Goal: Information Seeking & Learning: Learn about a topic

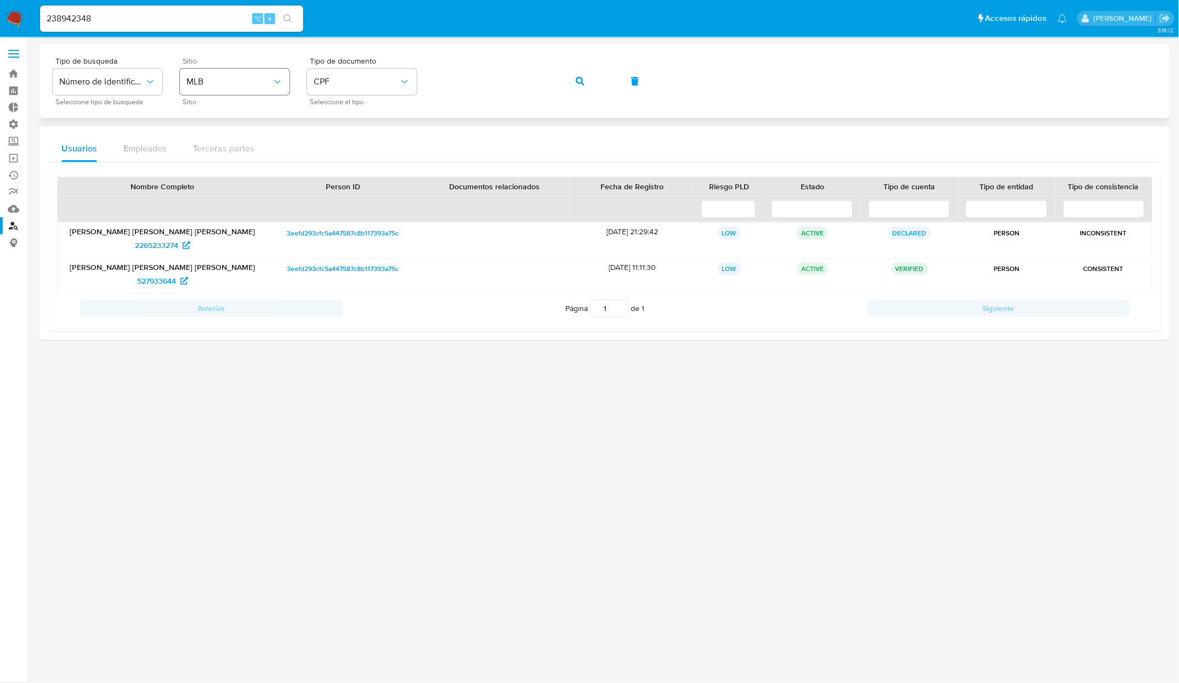
click at [259, 83] on span "MLB" at bounding box center [229, 81] width 86 height 11
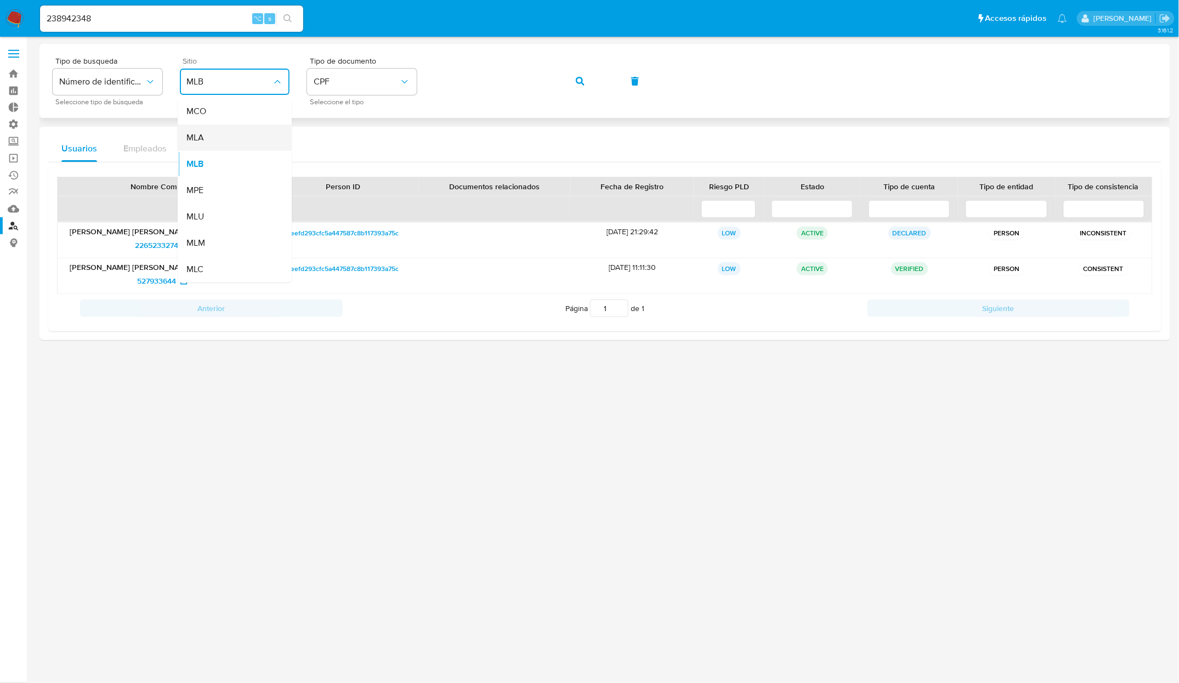
click at [206, 134] on div "MLA" at bounding box center [231, 137] width 90 height 26
click at [403, 78] on icon "identificationType" at bounding box center [404, 81] width 11 height 11
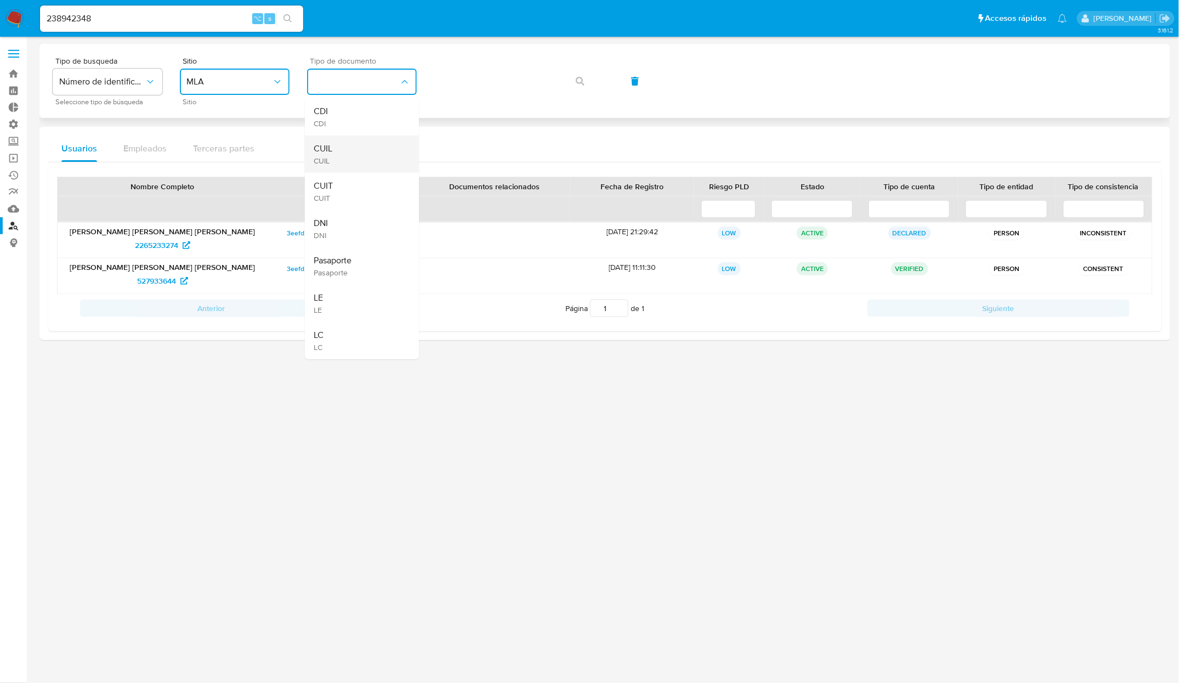
click at [336, 152] on div "CUIL CUIL" at bounding box center [359, 153] width 90 height 37
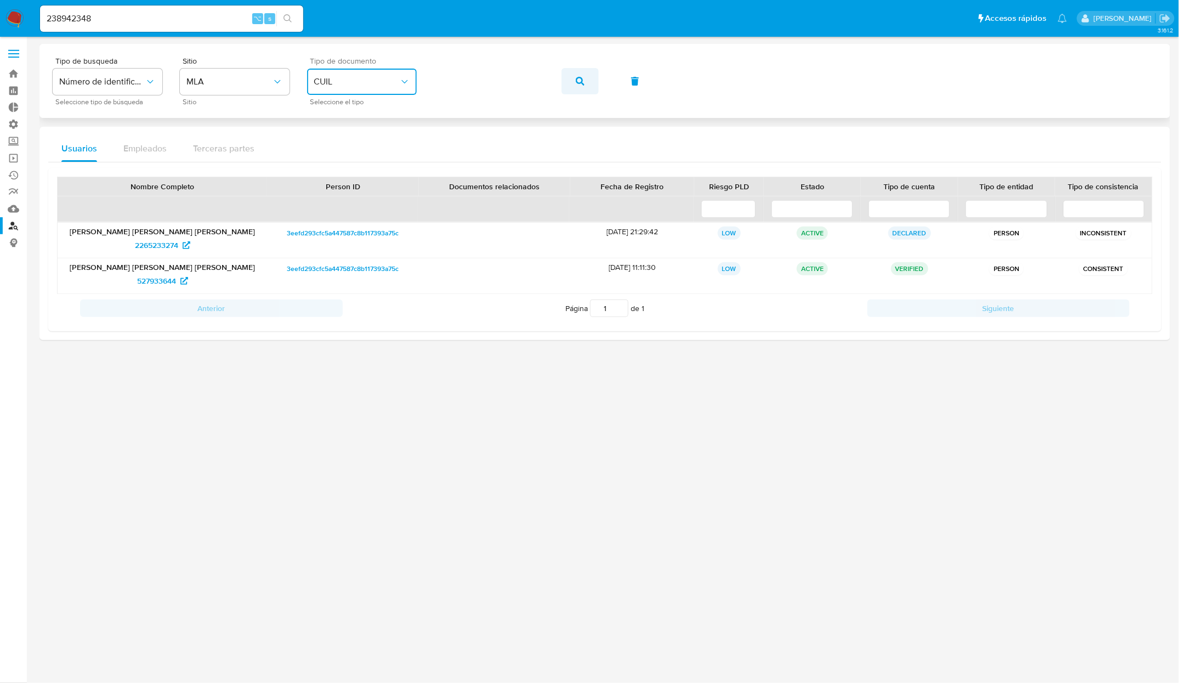
click at [576, 84] on icon "button" at bounding box center [580, 81] width 9 height 9
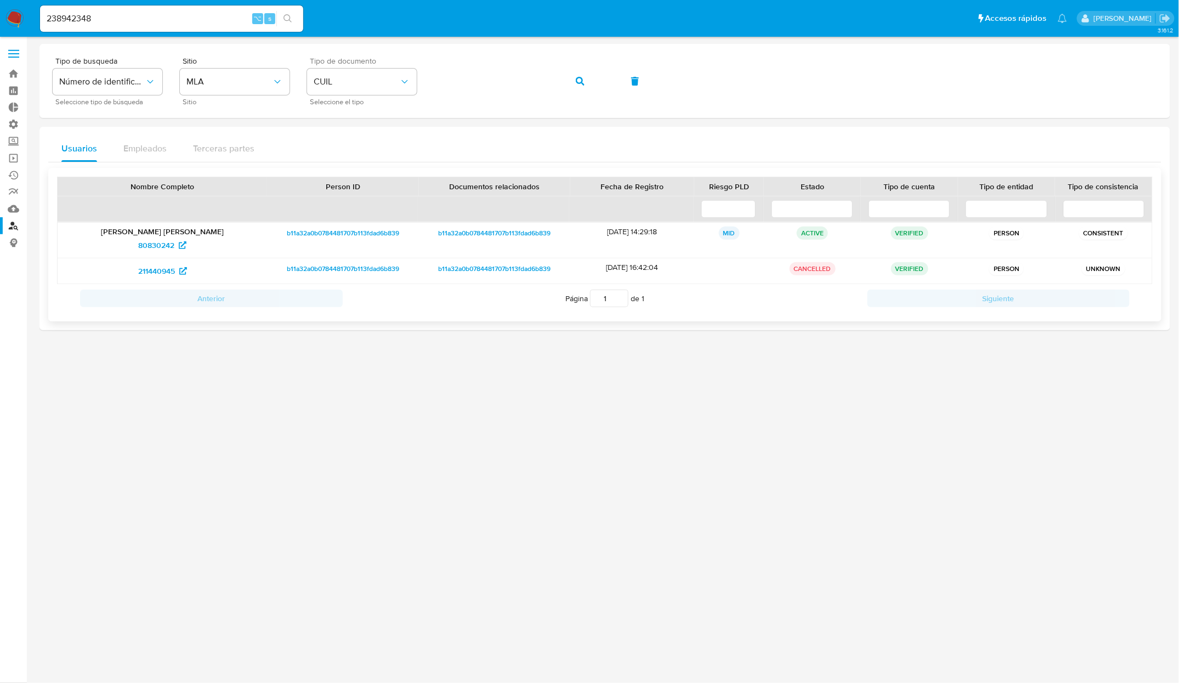
click at [161, 236] on p "Christian Fernando Trotta" at bounding box center [162, 231] width 194 height 10
click at [155, 245] on span "80830242" at bounding box center [156, 245] width 36 height 18
click at [218, 77] on span "MLA" at bounding box center [229, 81] width 86 height 11
click at [215, 161] on div "MLB" at bounding box center [231, 164] width 90 height 26
click at [394, 79] on button "identificationType" at bounding box center [362, 82] width 110 height 26
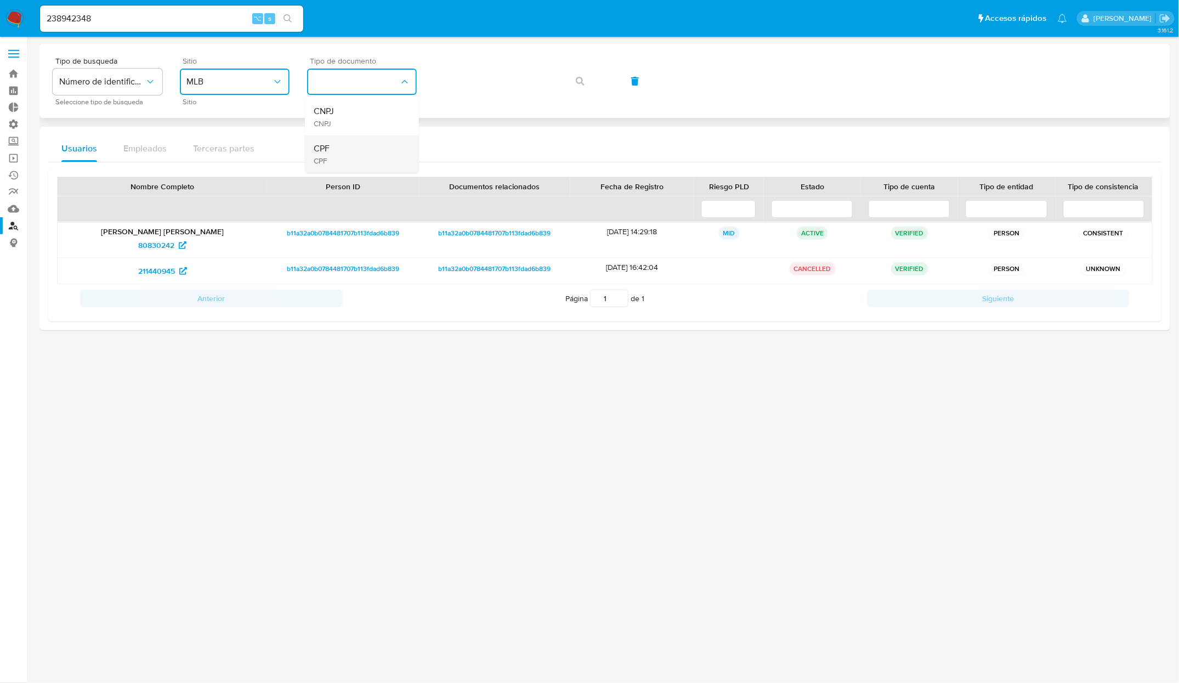
click at [335, 145] on div "CPF CPF" at bounding box center [359, 153] width 90 height 37
click at [121, 245] on div "80830242" at bounding box center [162, 245] width 194 height 18
click at [158, 251] on span "80830242" at bounding box center [156, 245] width 36 height 18
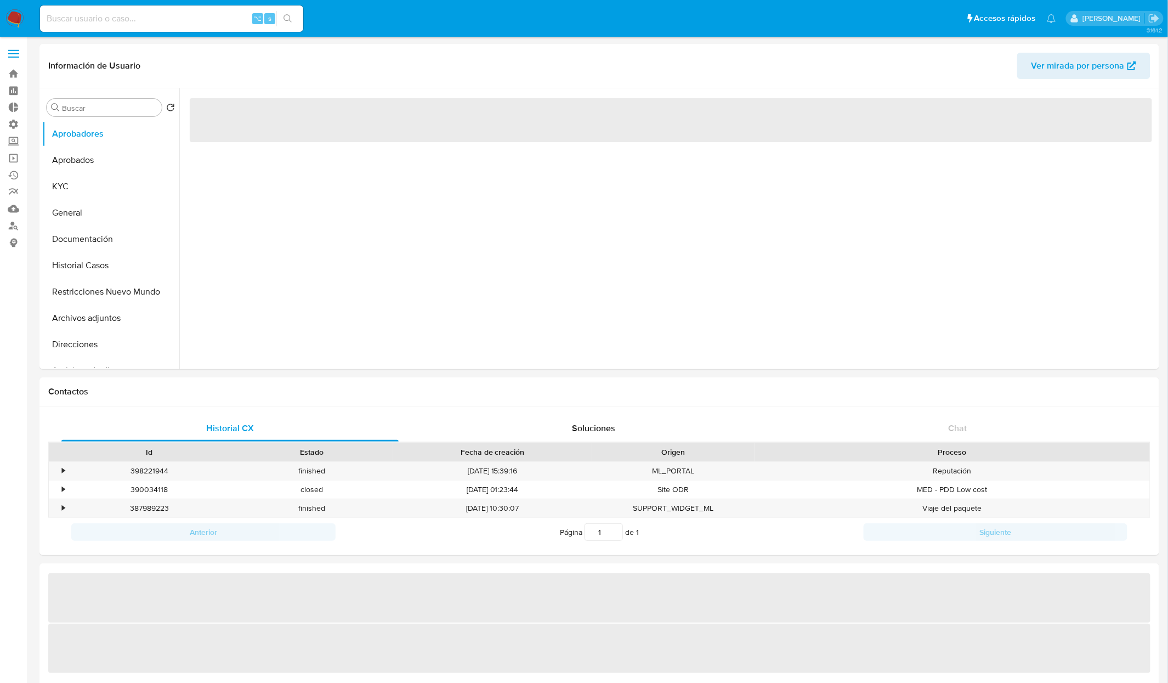
select select "10"
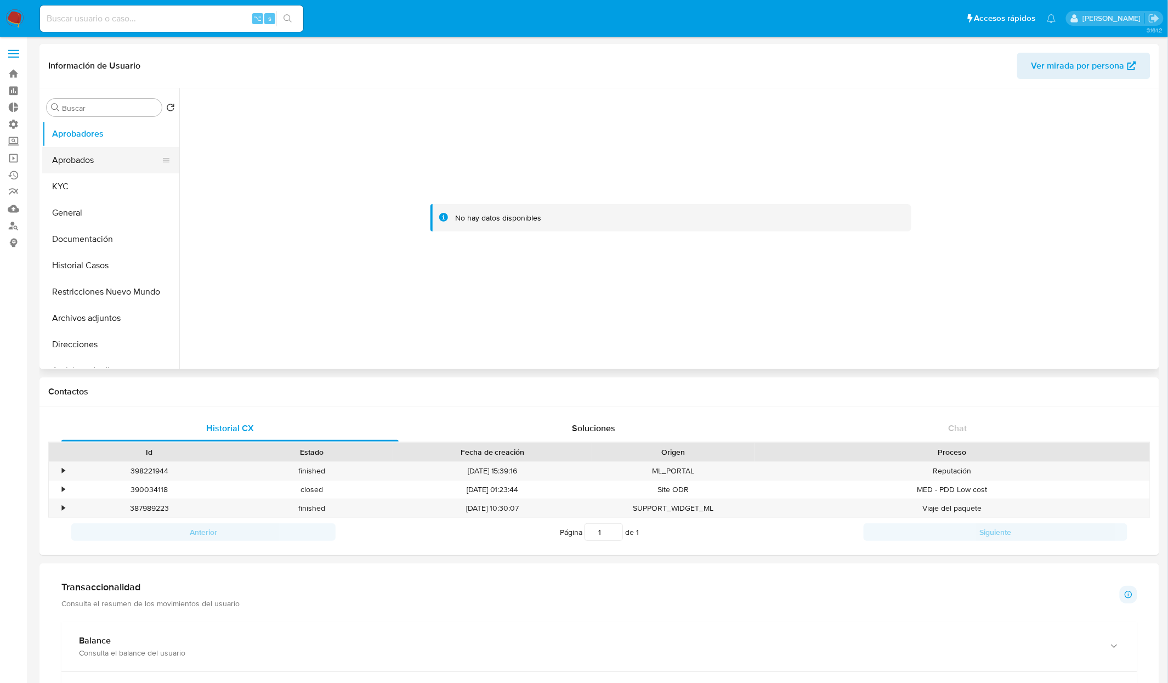
click at [66, 170] on button "Aprobados" at bounding box center [106, 160] width 128 height 26
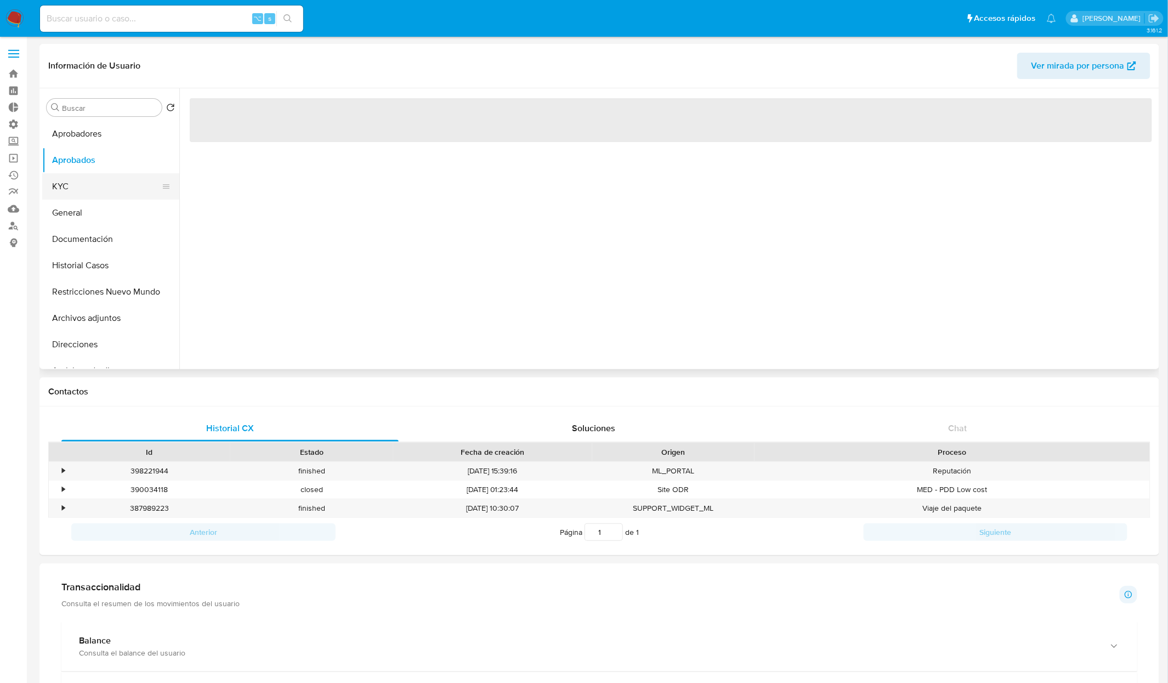
click at [62, 186] on button "KYC" at bounding box center [106, 186] width 128 height 26
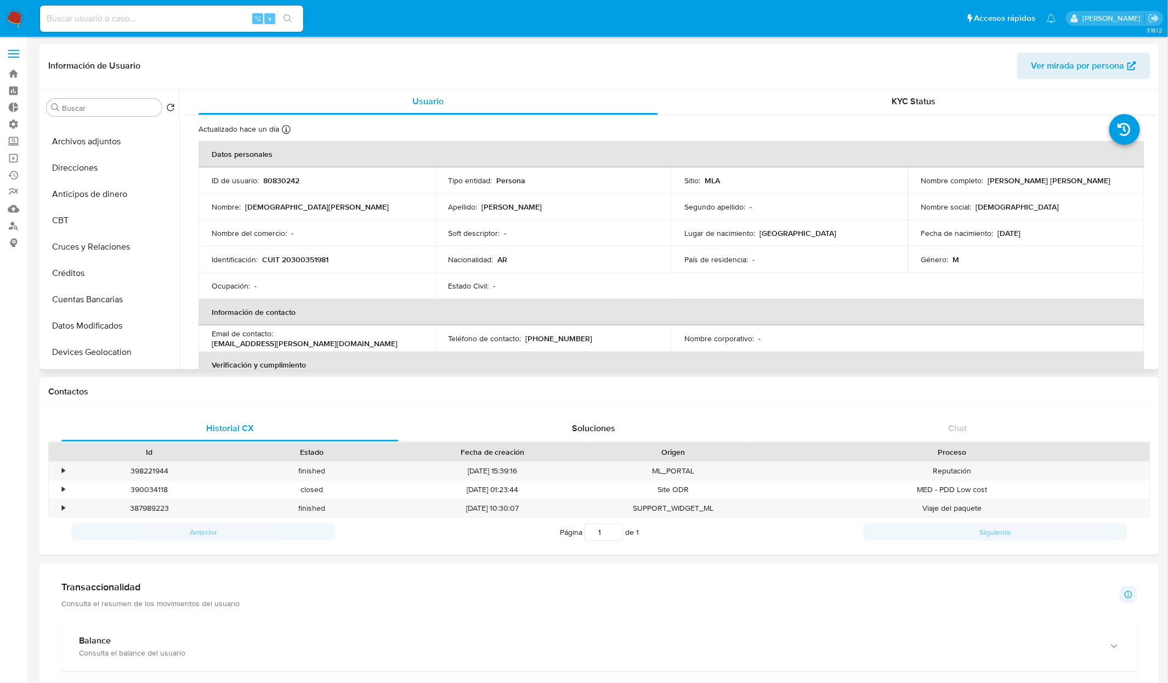
scroll to position [190, 0]
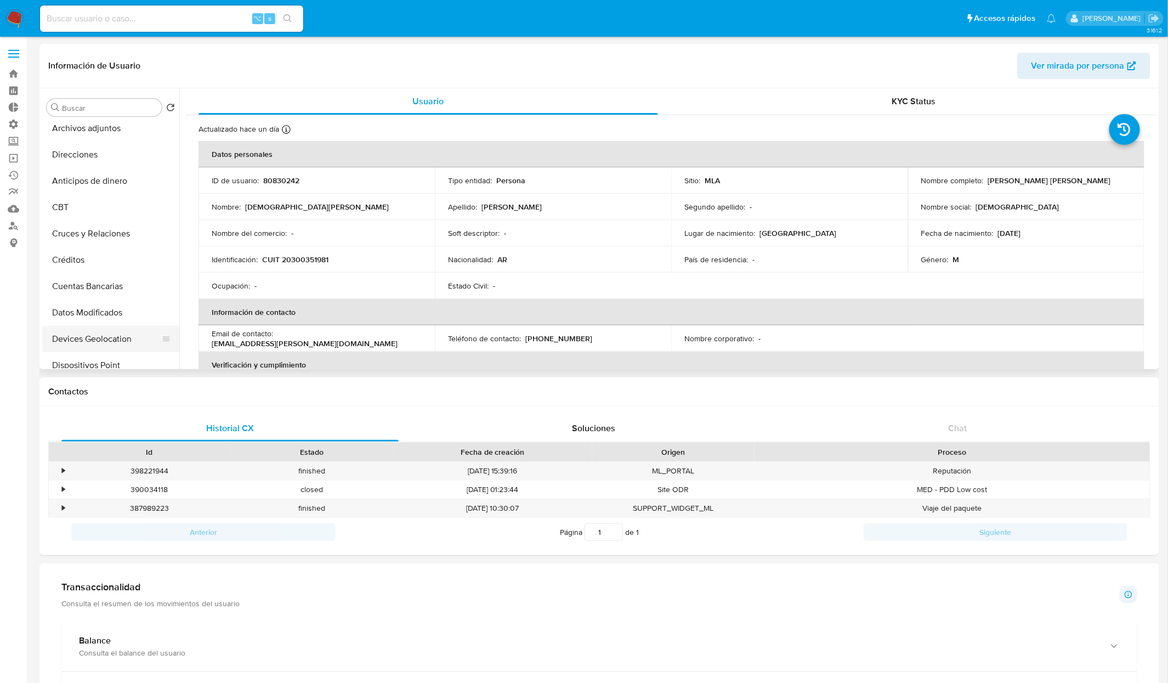
click at [101, 338] on button "Devices Geolocation" at bounding box center [106, 339] width 128 height 26
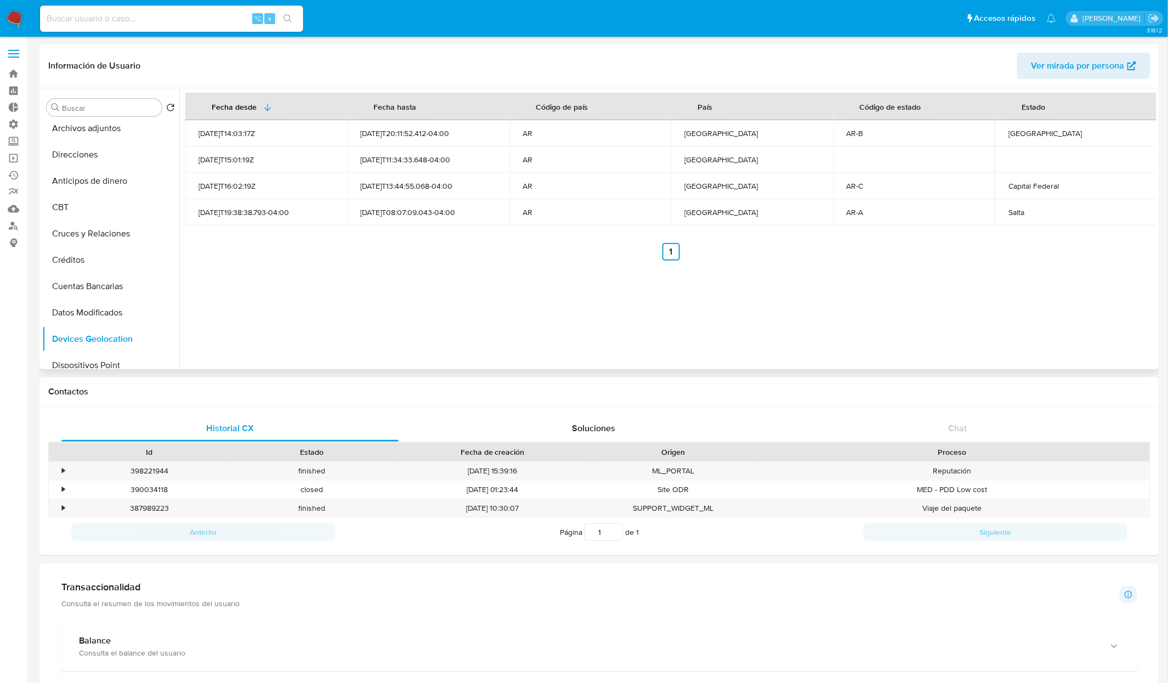
click at [714, 218] on td "Argentina" at bounding box center [752, 212] width 162 height 26
click at [441, 216] on div "2025-08-04T08:07:09.043-04:00" at bounding box center [427, 212] width 135 height 10
click at [103, 282] on button "Cuentas Bancarias" at bounding box center [106, 286] width 128 height 26
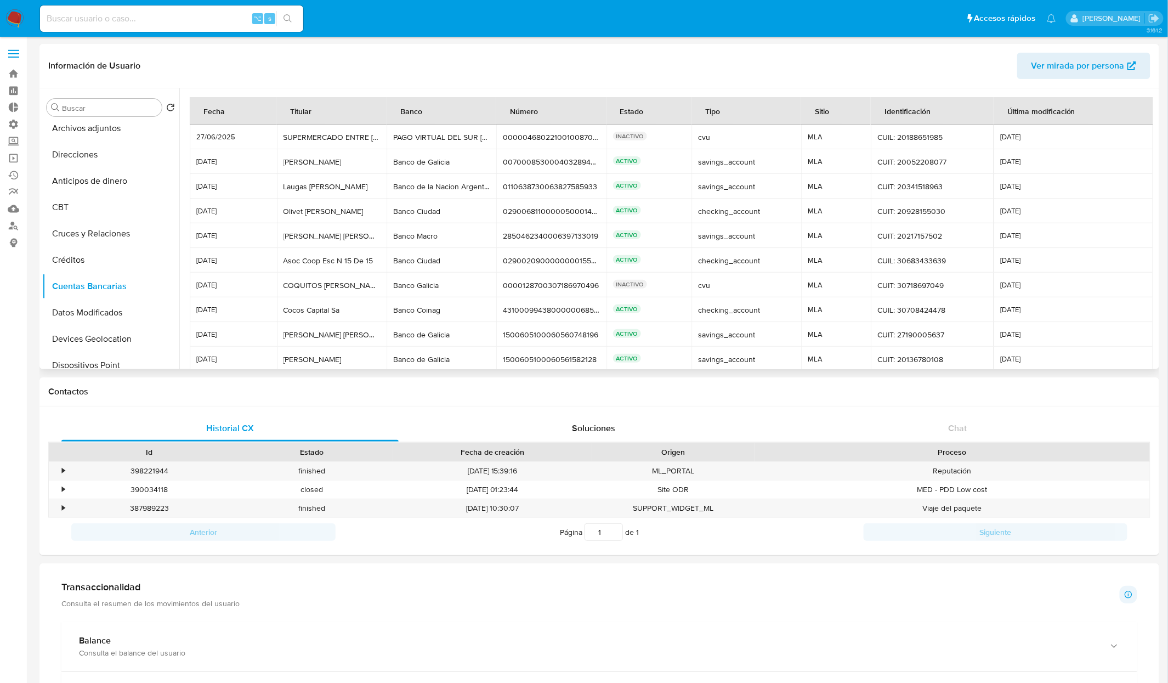
scroll to position [0, 0]
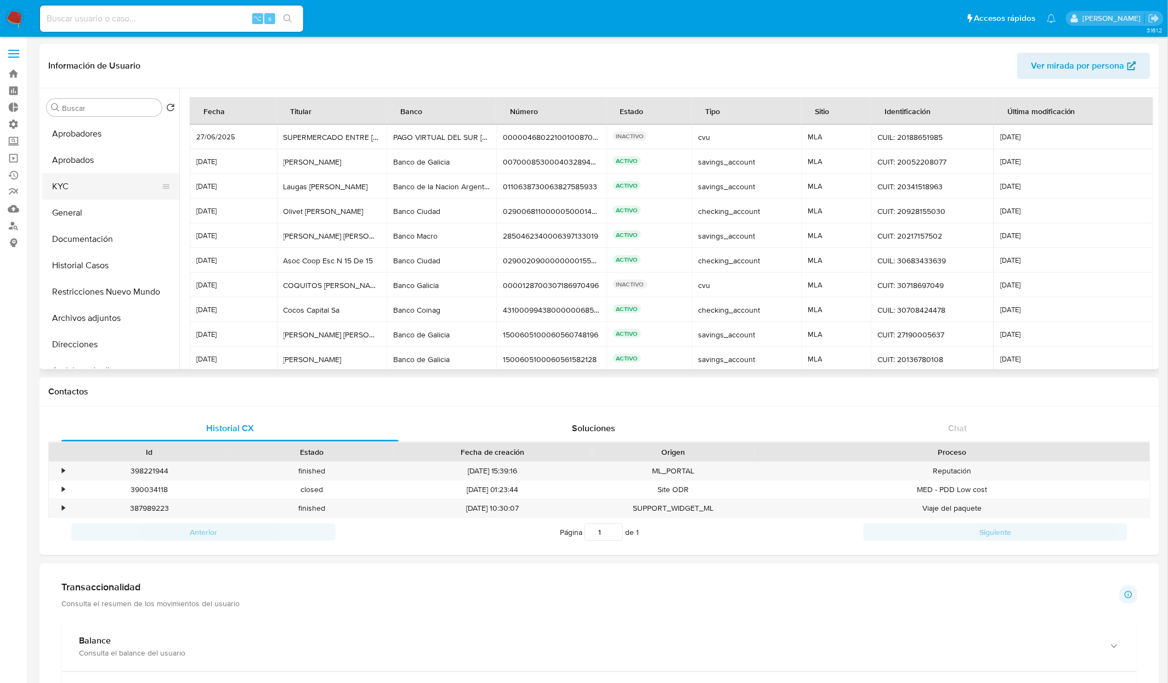
click at [86, 185] on button "KYC" at bounding box center [106, 186] width 128 height 26
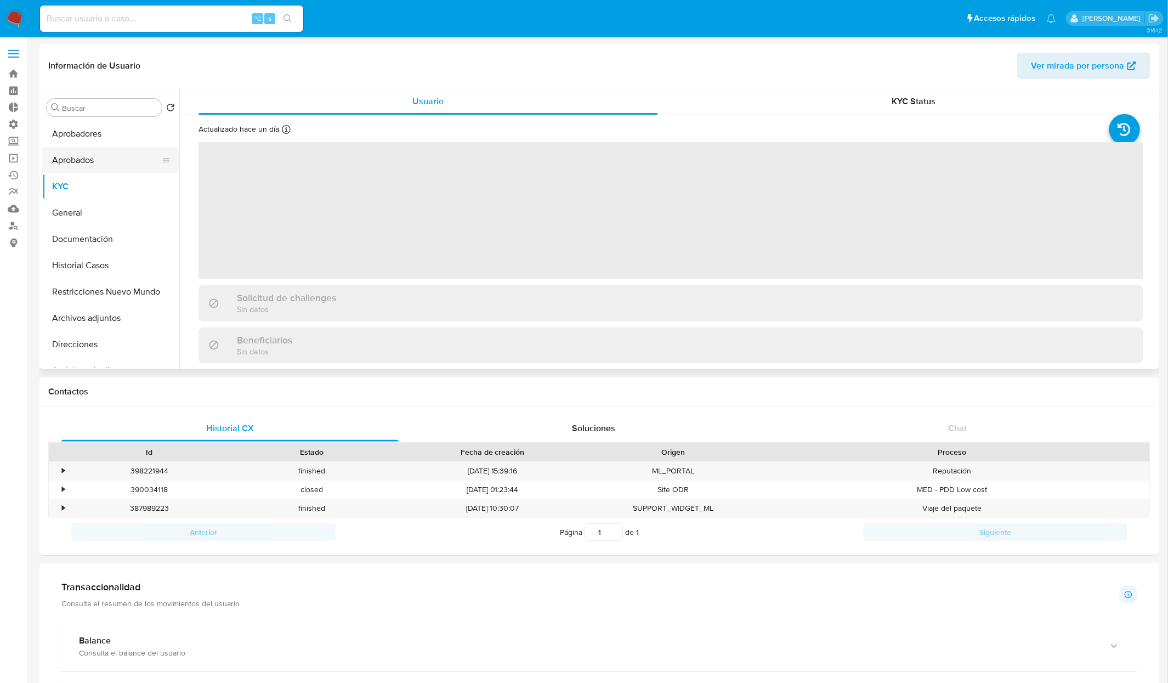
click at [106, 155] on button "Aprobados" at bounding box center [106, 160] width 128 height 26
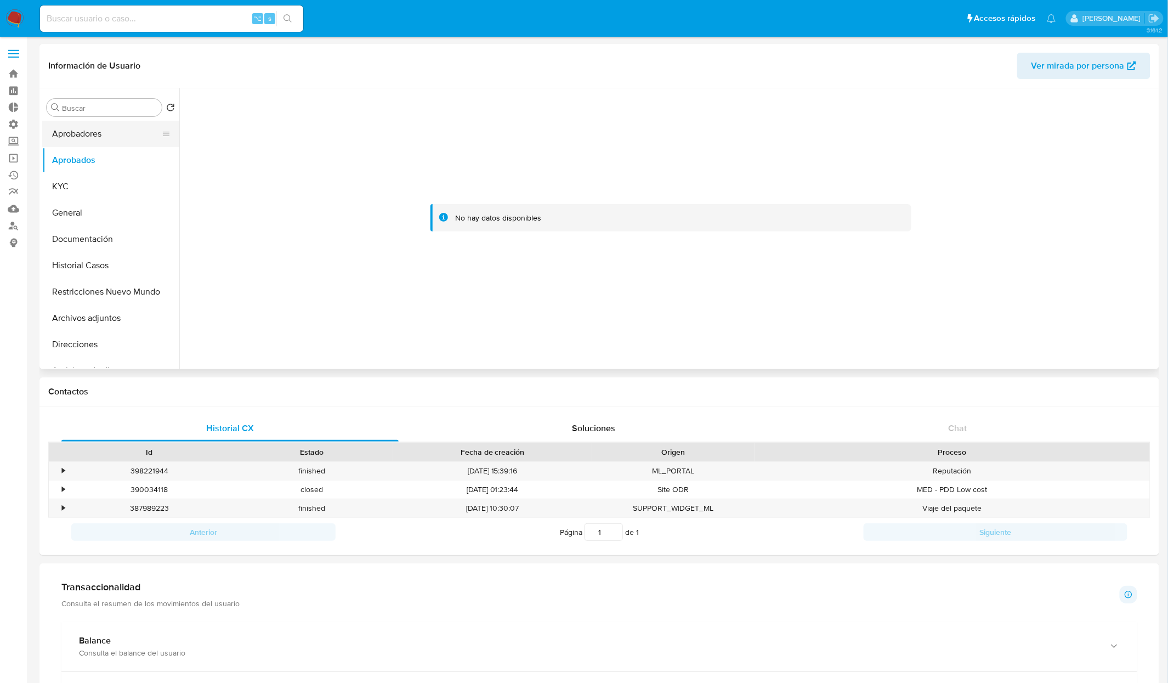
click at [112, 134] on button "Aprobadores" at bounding box center [106, 134] width 128 height 26
click at [109, 245] on button "Documentación" at bounding box center [106, 239] width 128 height 26
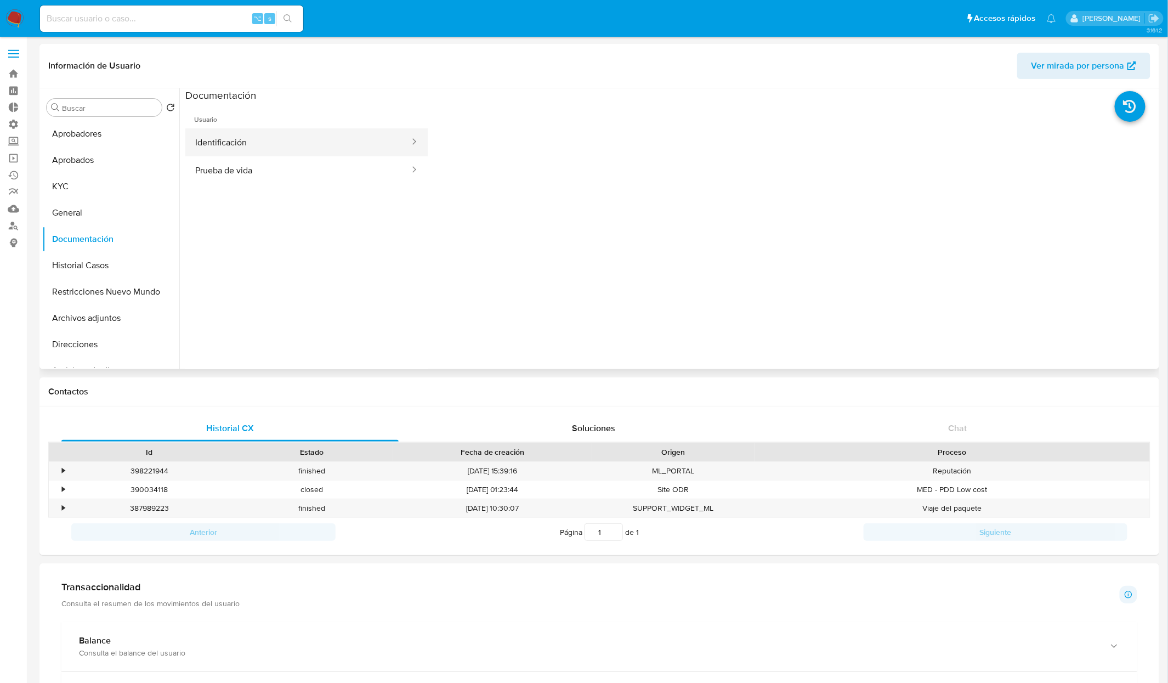
click at [276, 149] on button "Identificación" at bounding box center [297, 142] width 225 height 28
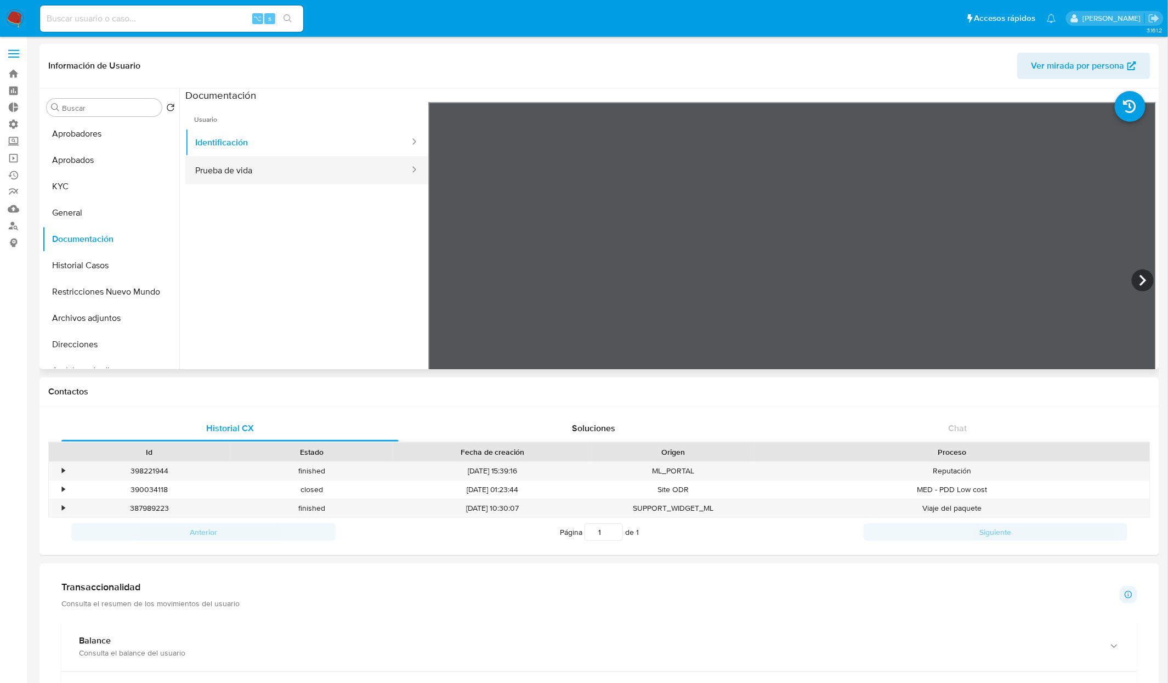
click at [280, 174] on button "Prueba de vida" at bounding box center [297, 170] width 225 height 28
click at [86, 188] on button "KYC" at bounding box center [106, 186] width 128 height 26
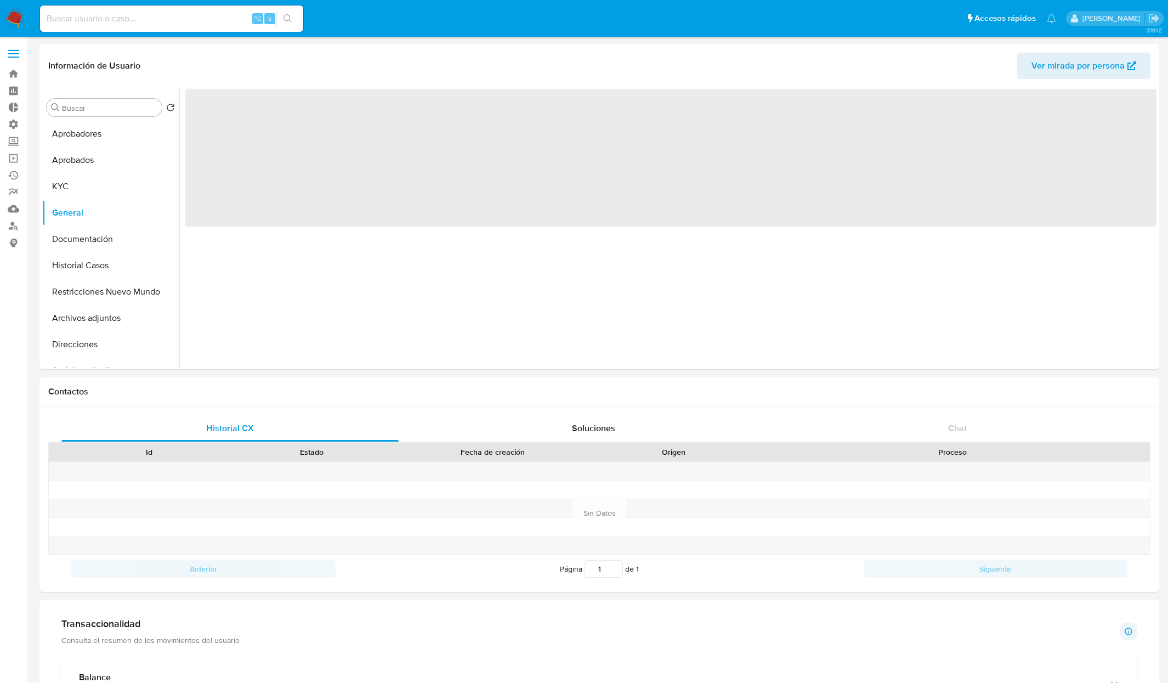
select select "10"
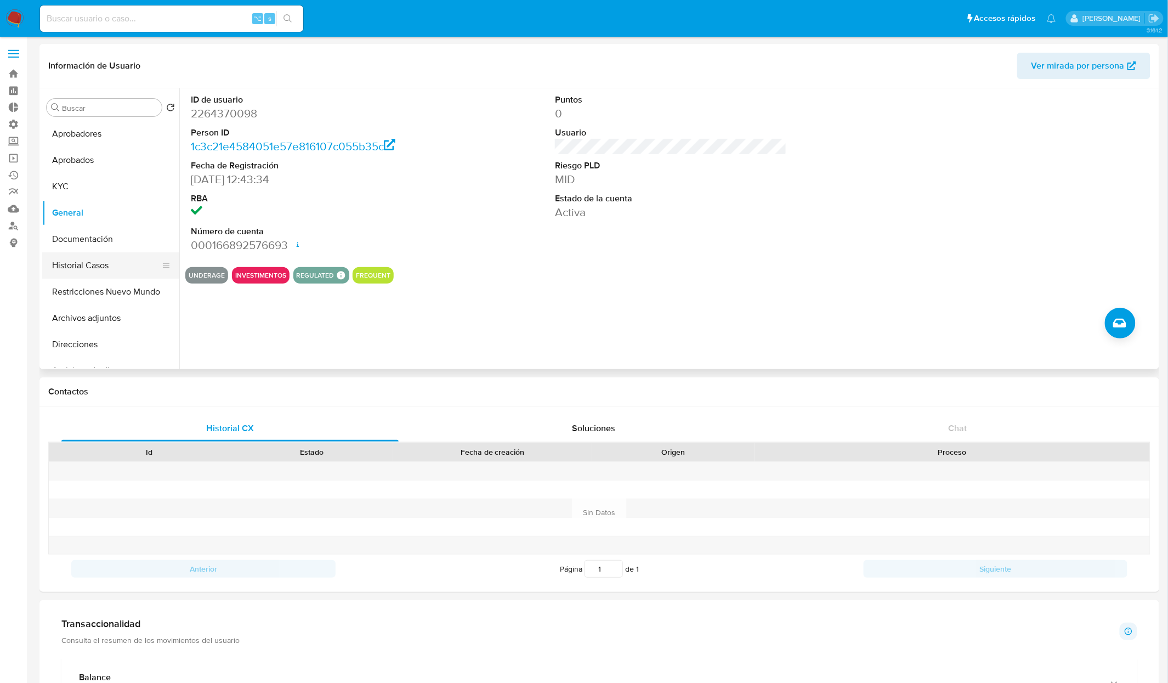
click at [105, 258] on button "Historial Casos" at bounding box center [106, 265] width 128 height 26
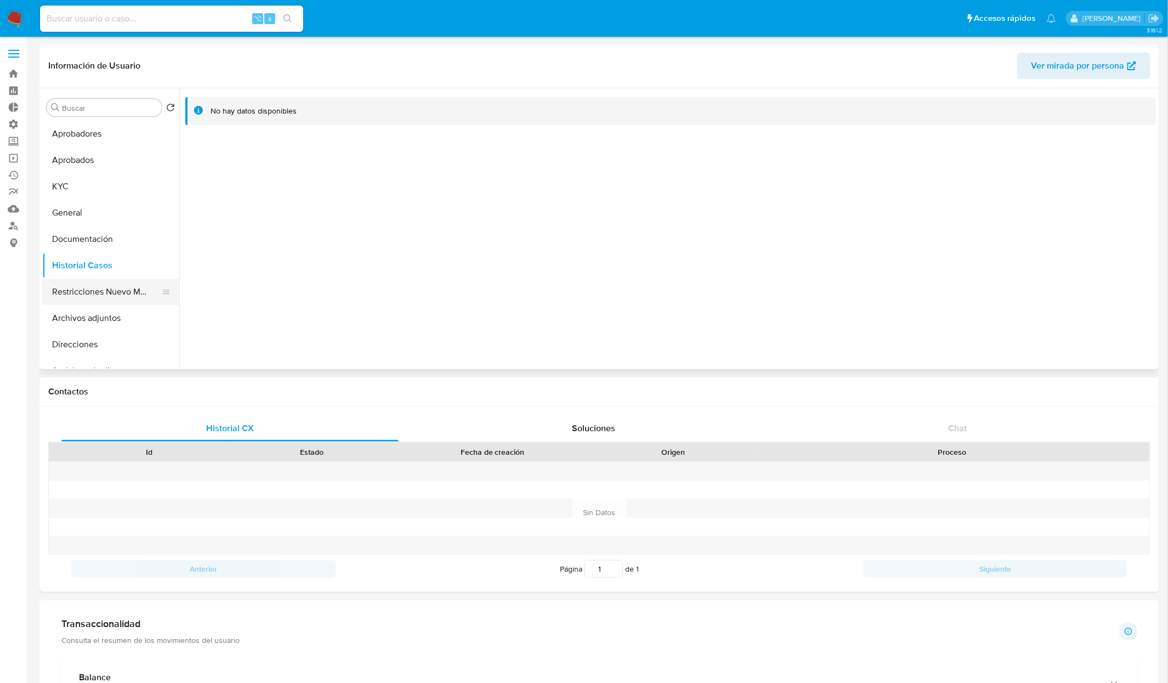
click at [101, 295] on button "Restricciones Nuevo Mundo" at bounding box center [106, 291] width 128 height 26
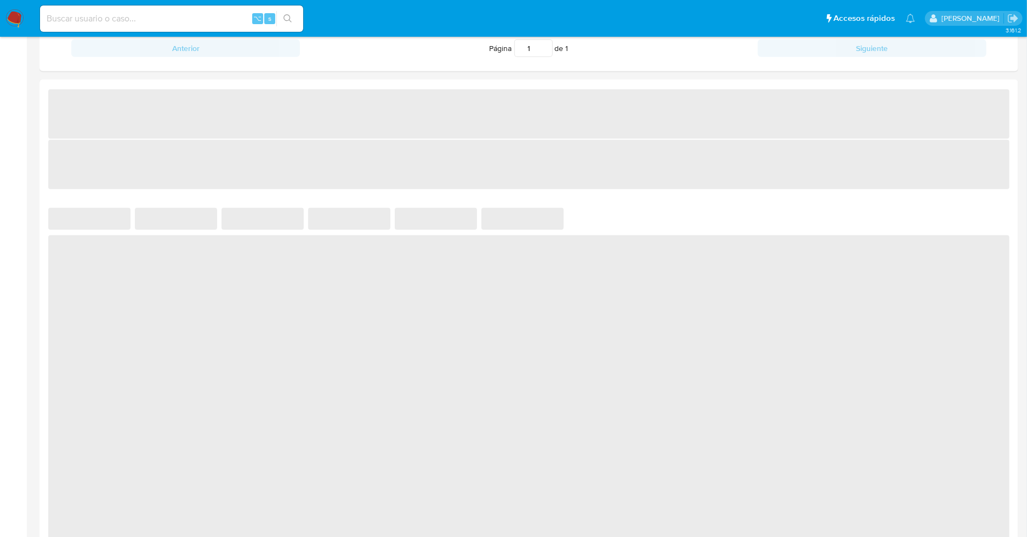
select select "10"
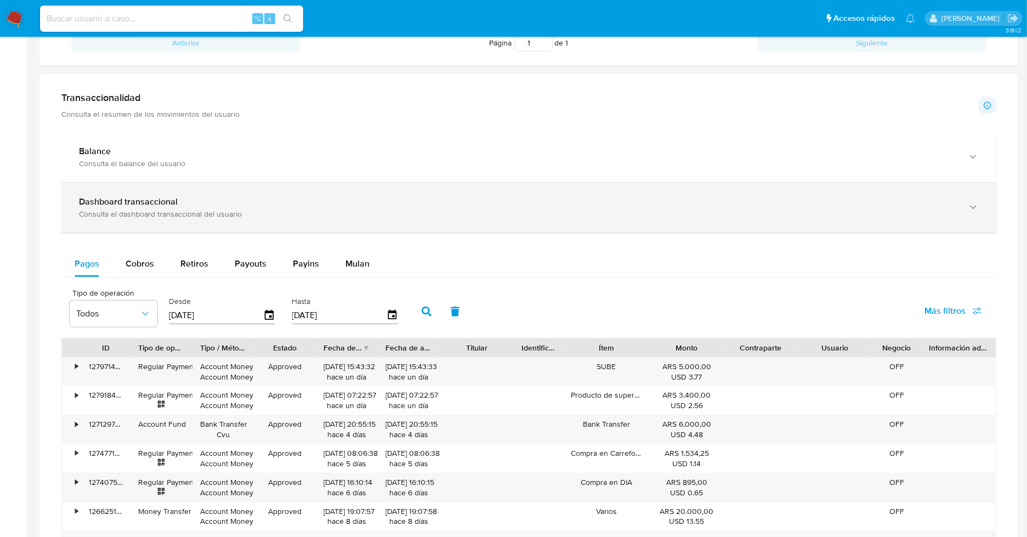
scroll to position [486, 0]
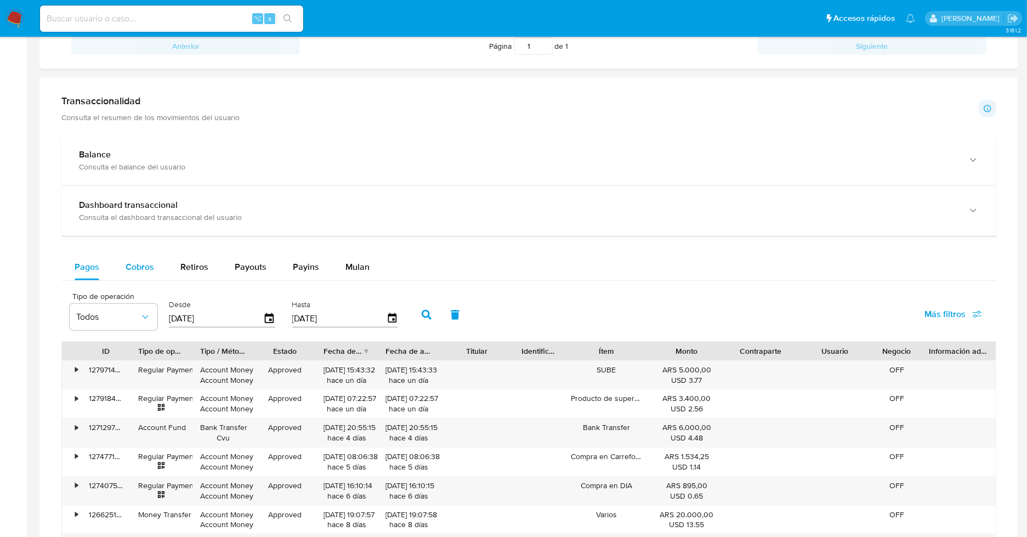
click at [137, 266] on span "Cobros" at bounding box center [140, 266] width 29 height 13
select select "10"
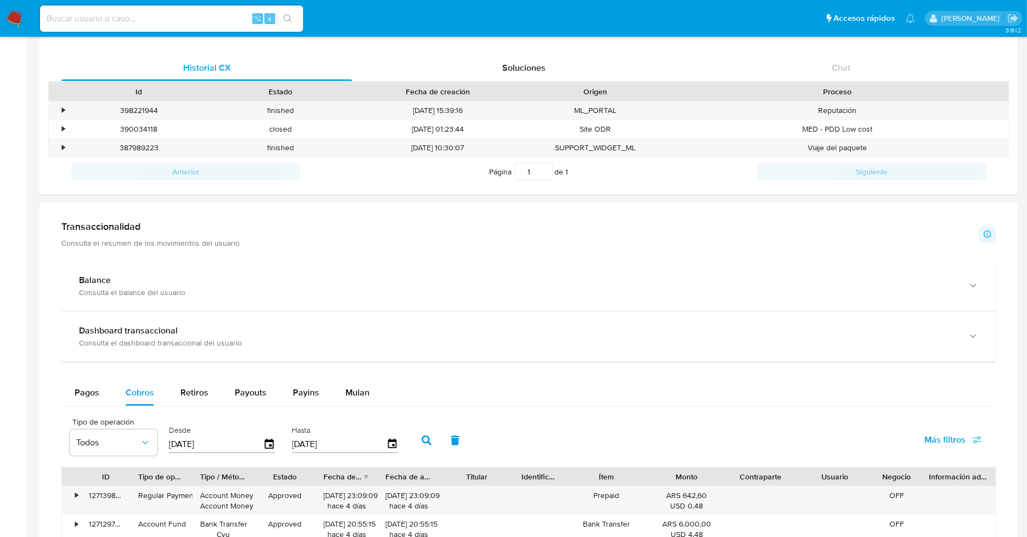
scroll to position [0, 0]
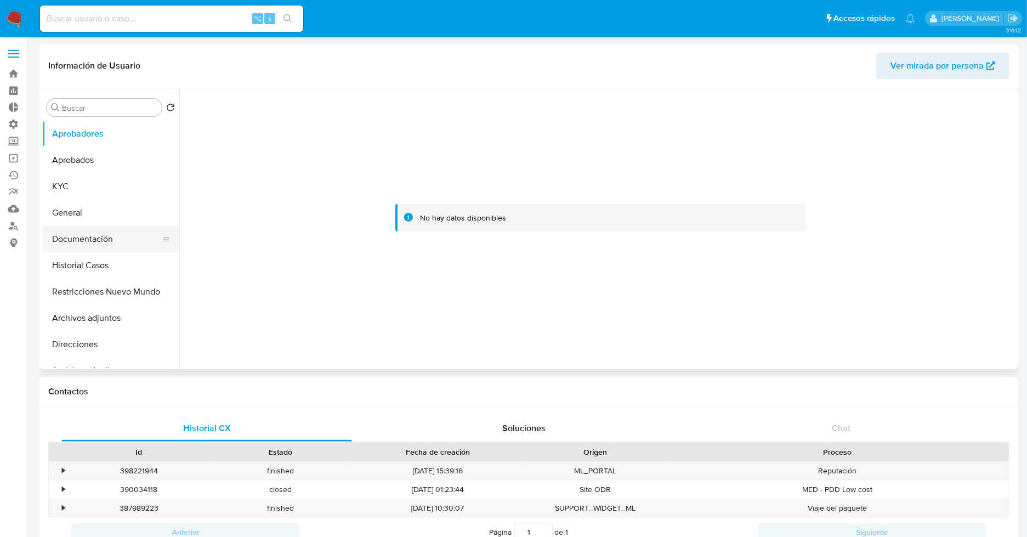
click at [97, 238] on button "Documentación" at bounding box center [106, 239] width 128 height 26
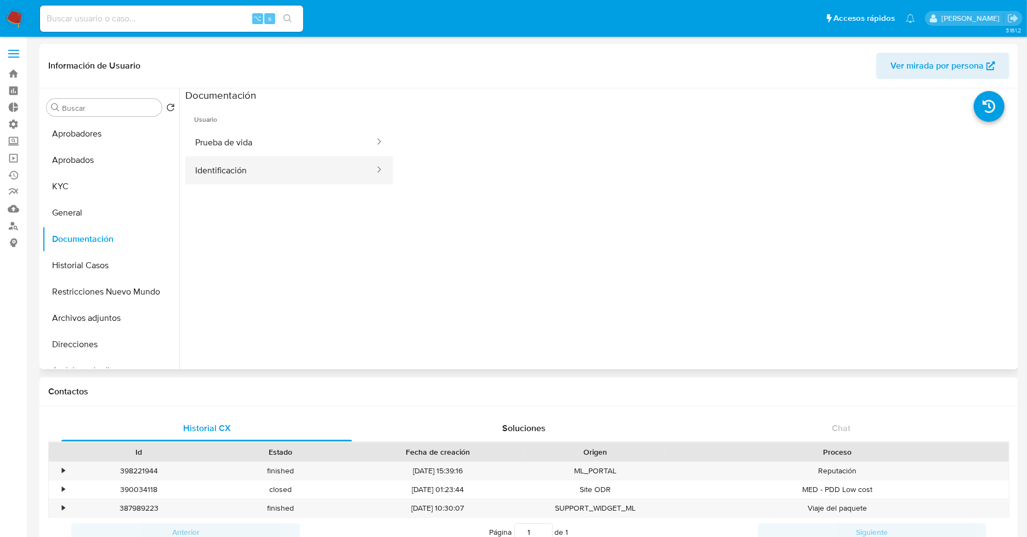
click at [237, 159] on button "Identificación" at bounding box center [280, 170] width 190 height 28
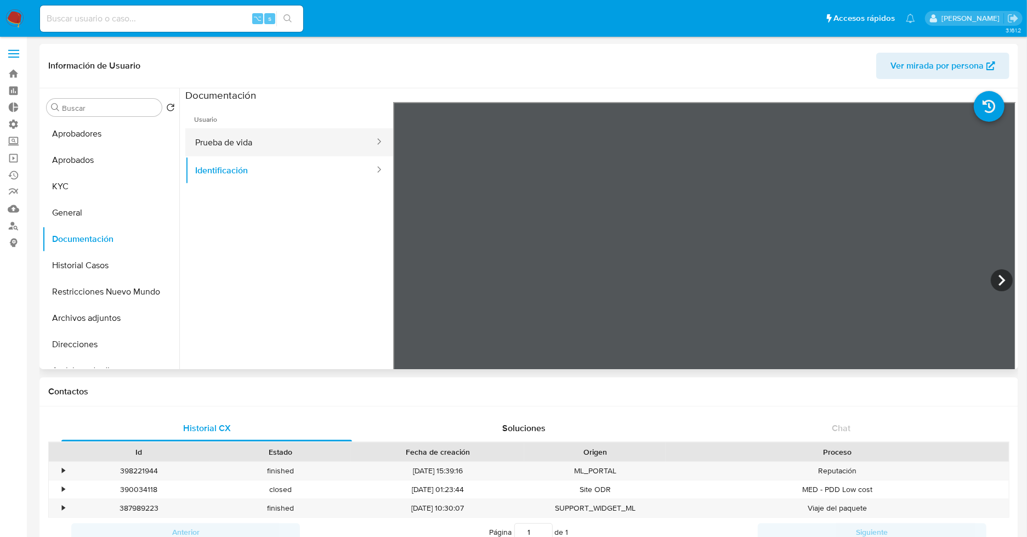
click at [250, 142] on button "Prueba de vida" at bounding box center [280, 142] width 190 height 28
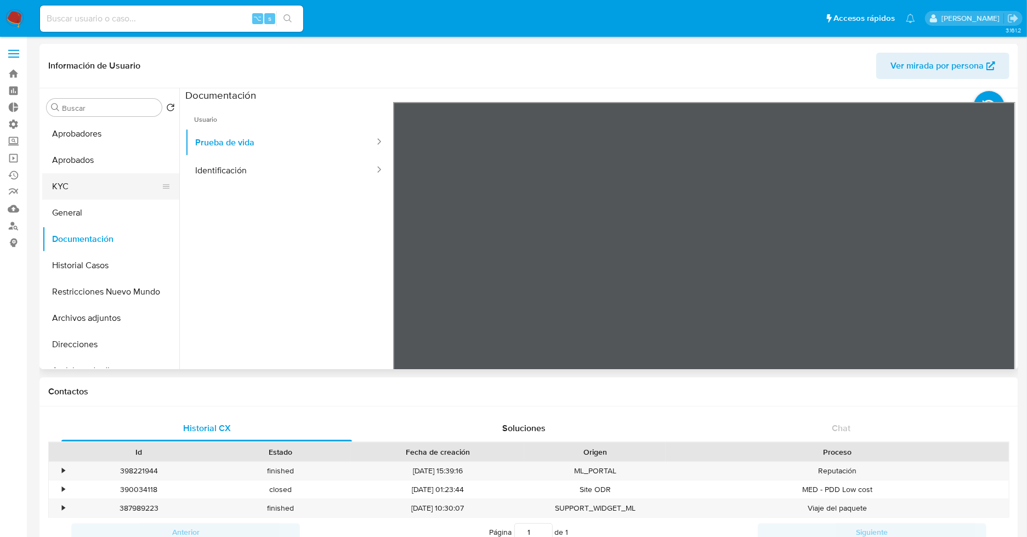
click at [79, 190] on button "KYC" at bounding box center [106, 186] width 128 height 26
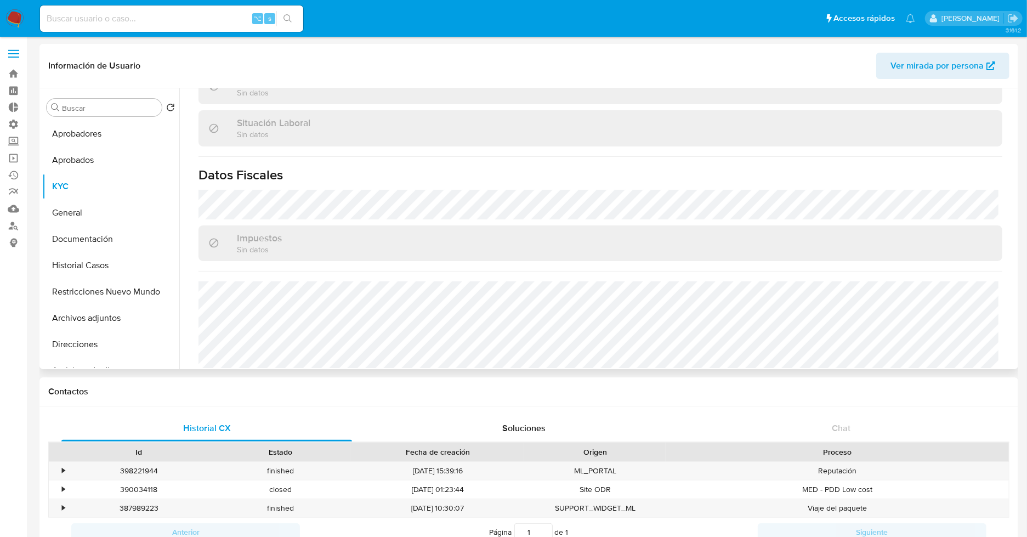
scroll to position [556, 0]
click at [89, 343] on button "Direcciones" at bounding box center [106, 344] width 128 height 26
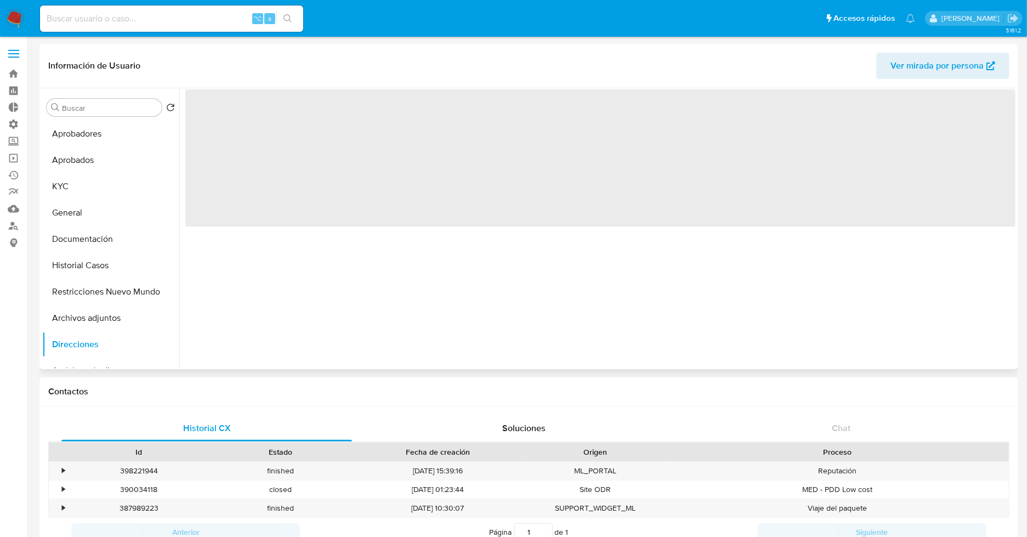
scroll to position [0, 0]
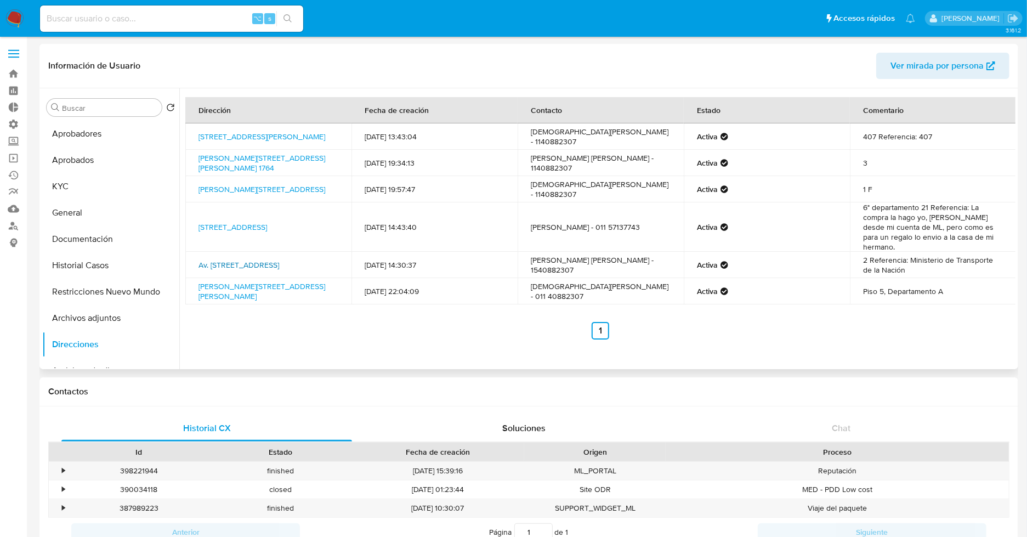
click at [273, 259] on link "Av. Paseo Colon 315, Montserrat, Capital Federal, 1063, Argentina 315" at bounding box center [238, 264] width 81 height 11
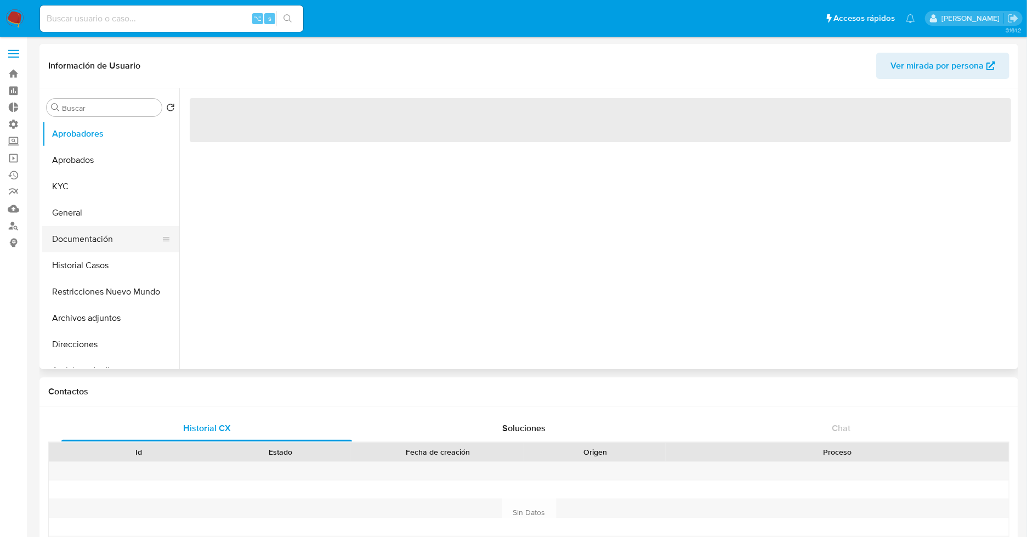
click at [95, 242] on button "Documentación" at bounding box center [106, 239] width 128 height 26
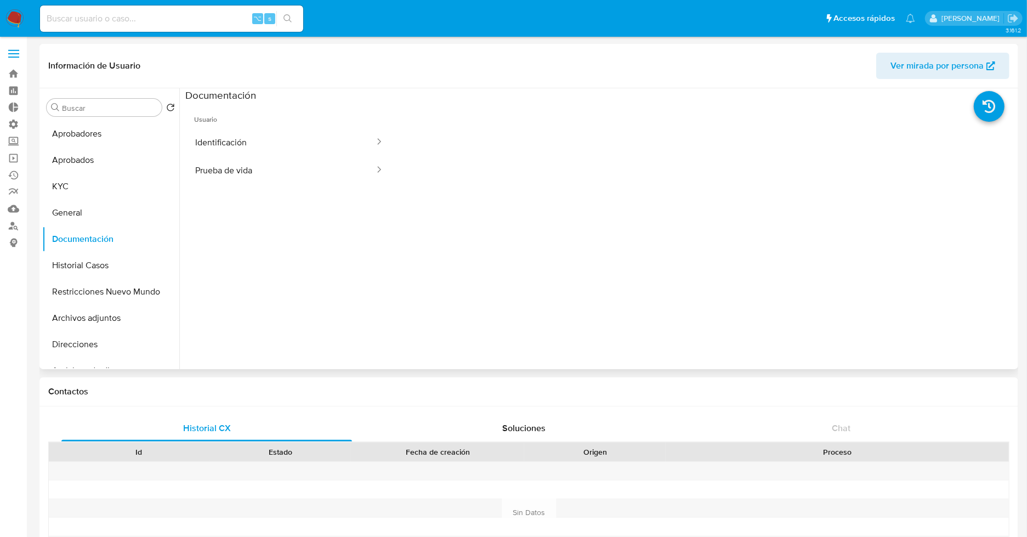
select select "10"
click at [286, 123] on span "Usuario" at bounding box center [289, 115] width 208 height 26
click at [265, 136] on button "Identificación" at bounding box center [280, 142] width 190 height 28
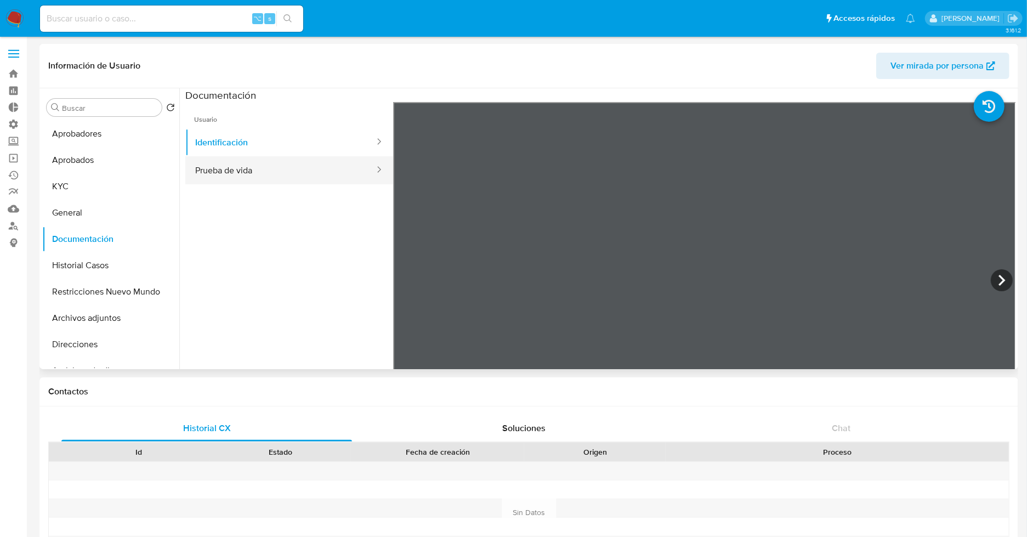
click at [264, 172] on button "Prueba de vida" at bounding box center [280, 170] width 190 height 28
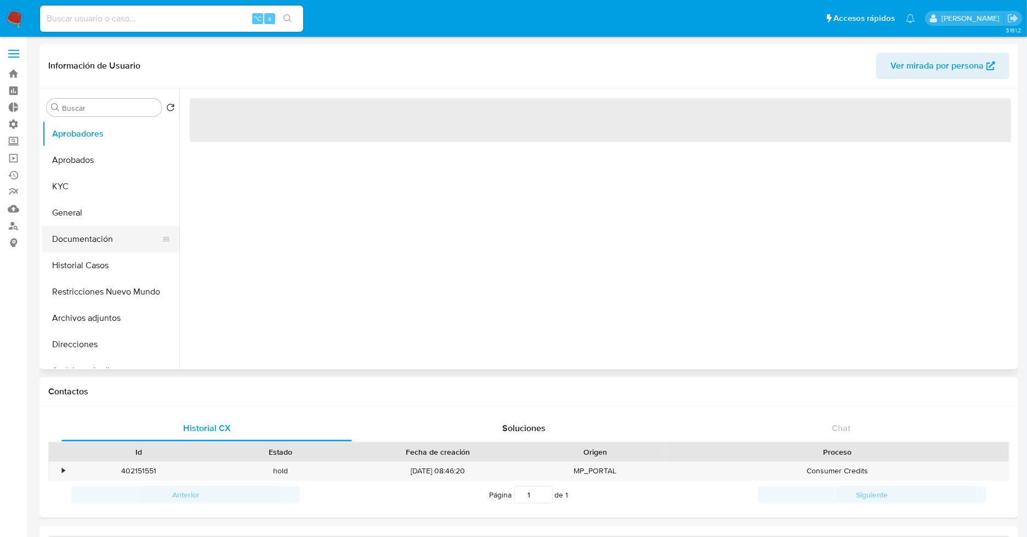
click at [116, 241] on button "Documentación" at bounding box center [106, 239] width 128 height 26
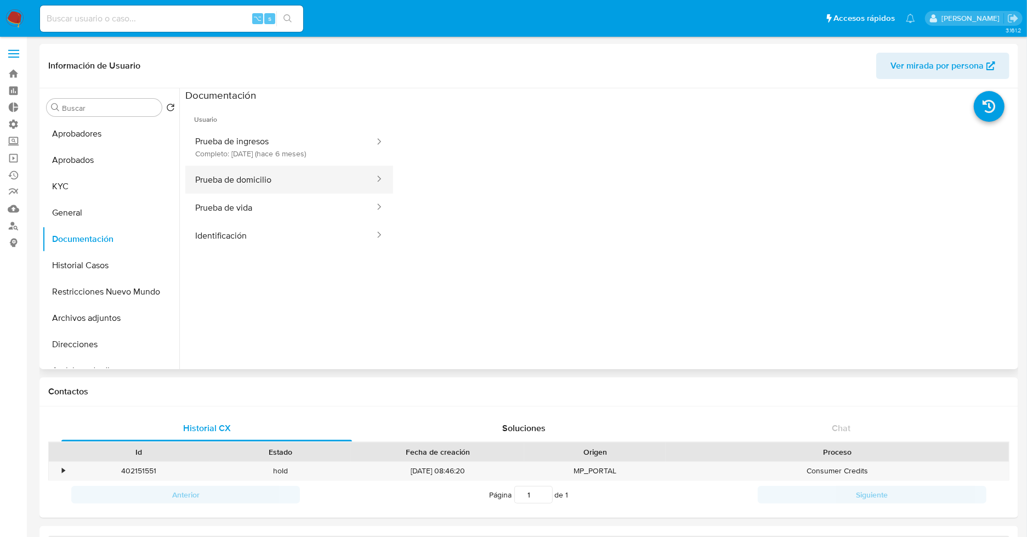
select select "10"
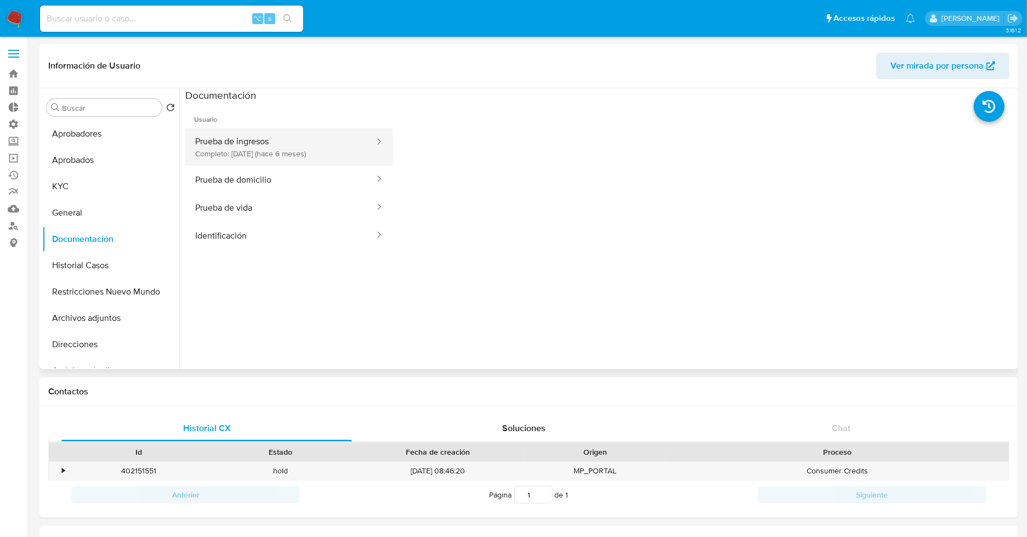
click at [279, 140] on button "Prueba de ingresos Completo: 18/03/2025 (hace 6 meses)" at bounding box center [280, 146] width 190 height 37
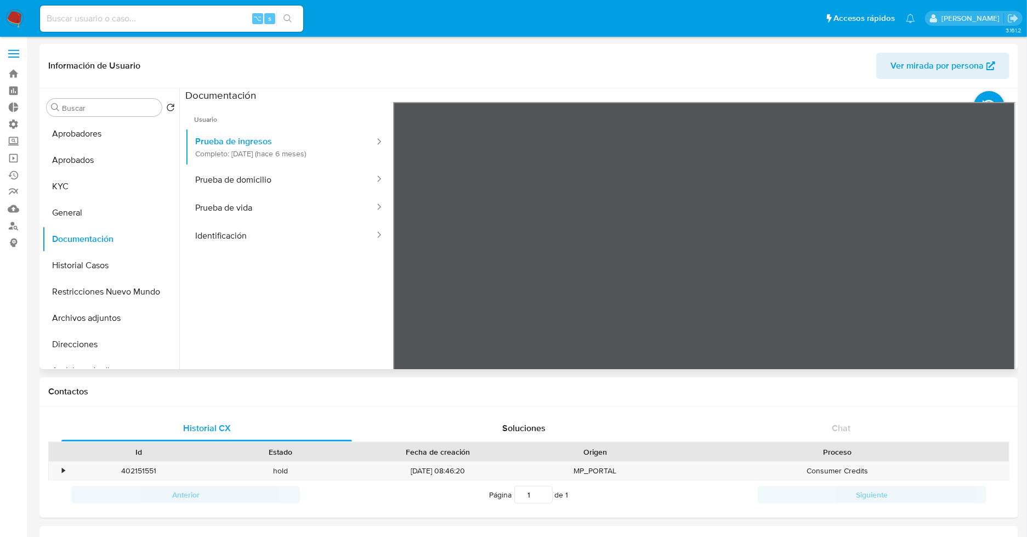
scroll to position [4, 0]
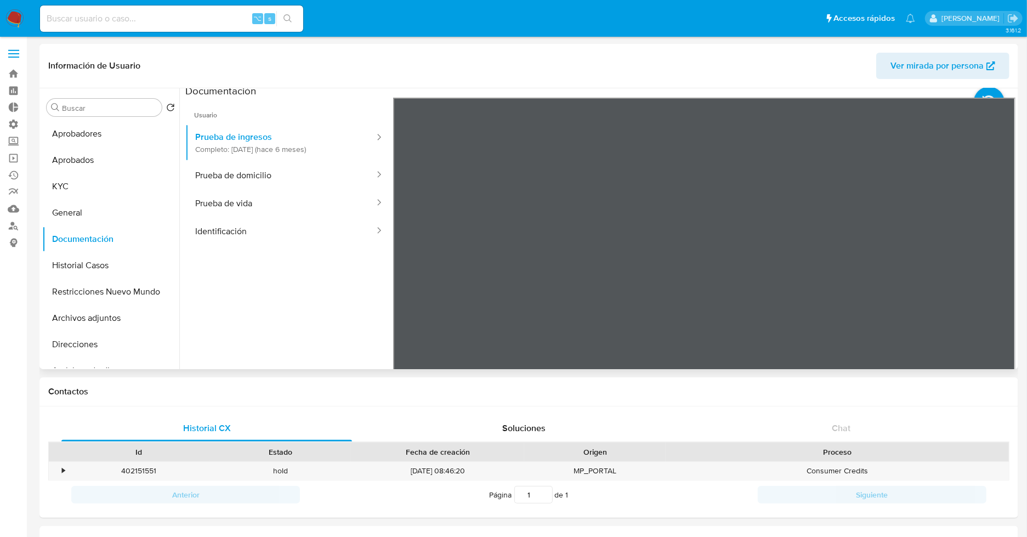
click at [673, 76] on div "Información de Usuario Ver mirada por persona Buscar Volver al orden por defect…" at bounding box center [528, 206] width 979 height 325
click at [266, 185] on button "Prueba de domicilio" at bounding box center [280, 175] width 190 height 28
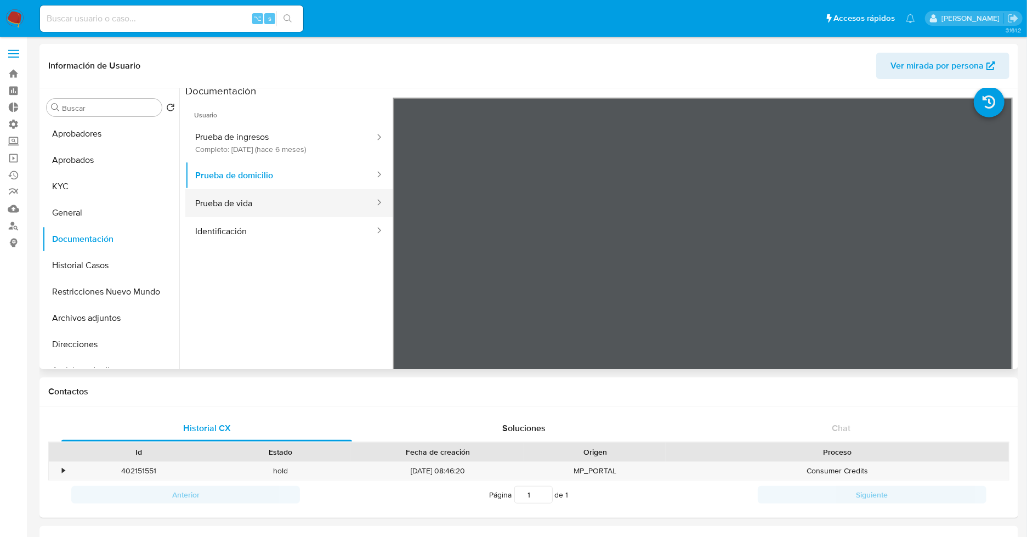
click at [235, 200] on button "Prueba de vida" at bounding box center [280, 203] width 190 height 28
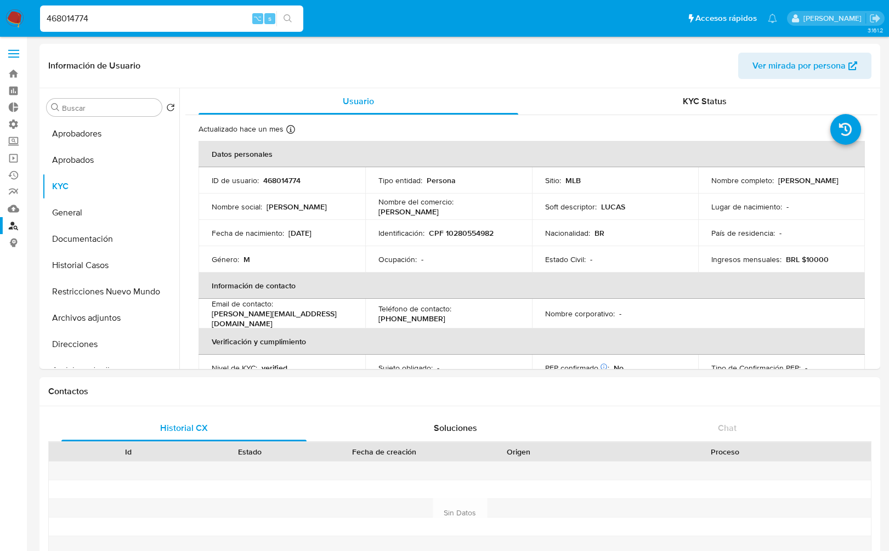
select select "10"
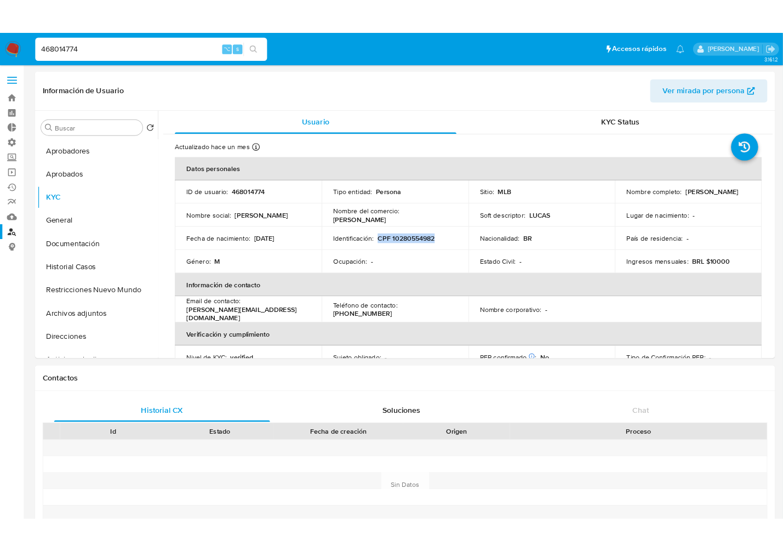
scroll to position [199, 0]
